Goal: Task Accomplishment & Management: Manage account settings

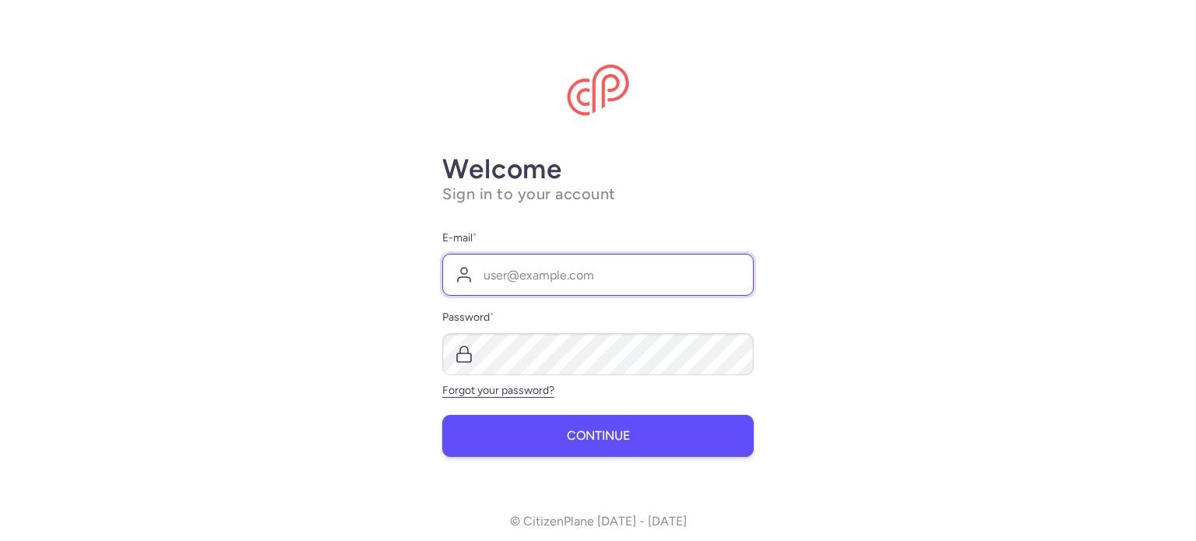
type input "[EMAIL_ADDRESS][DOMAIN_NAME]"
click at [571, 439] on span "Continue" at bounding box center [598, 436] width 63 height 14
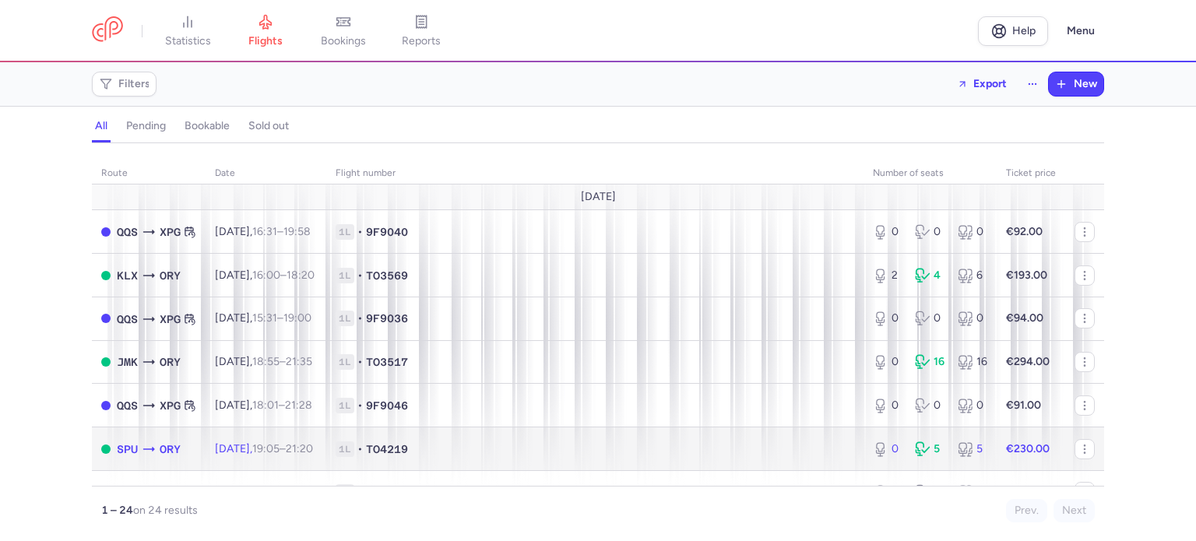
click at [571, 439] on td "1L • TO4219" at bounding box center [594, 449] width 537 height 44
select select "days"
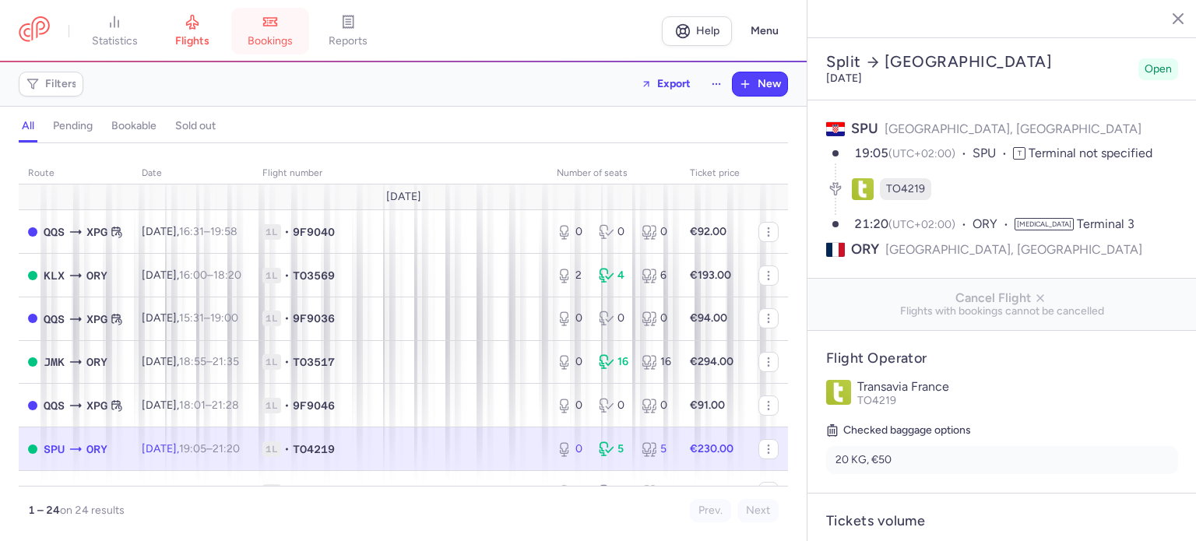
click at [278, 26] on icon at bounding box center [270, 22] width 16 height 16
